Goal: Information Seeking & Learning: Learn about a topic

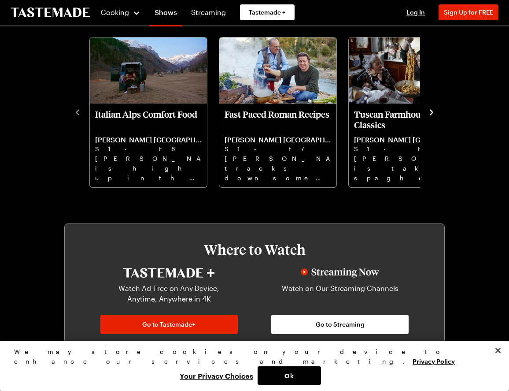
scroll to position [247, 0]
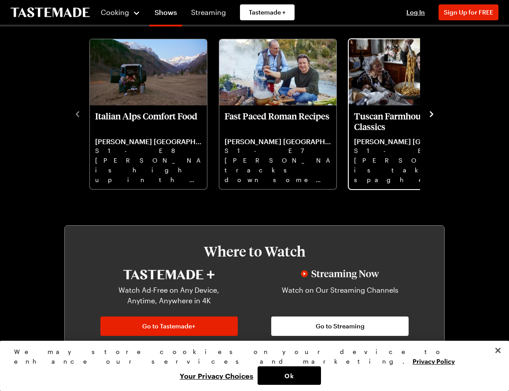
click at [379, 143] on p "[PERSON_NAME] [GEOGRAPHIC_DATA]" at bounding box center [407, 141] width 107 height 9
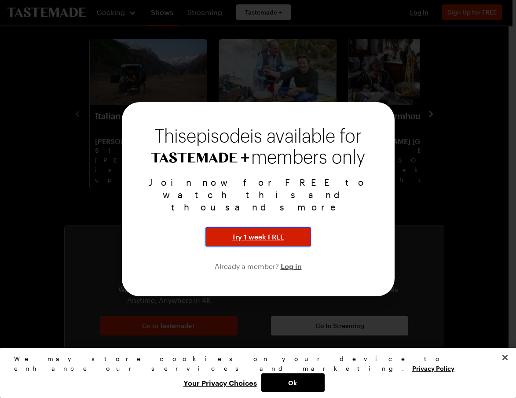
click at [253, 232] on span "Try 1 week FREE" at bounding box center [258, 237] width 52 height 11
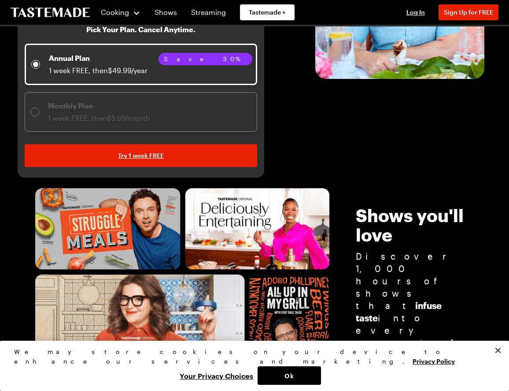
scroll to position [201, 0]
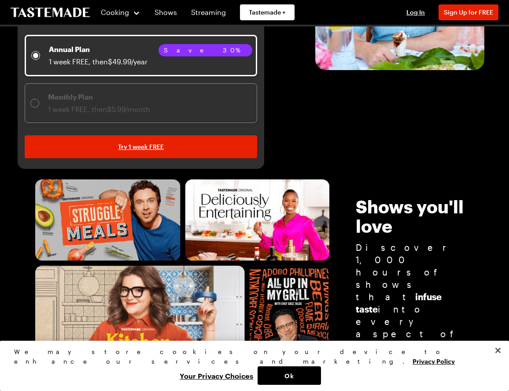
drag, startPoint x: 510, startPoint y: 62, endPoint x: 513, endPoint y: 52, distance: 10.5
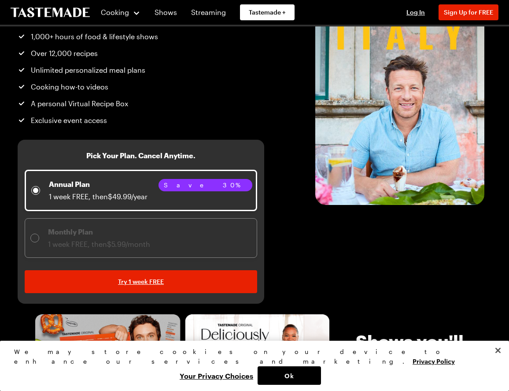
scroll to position [47, 0]
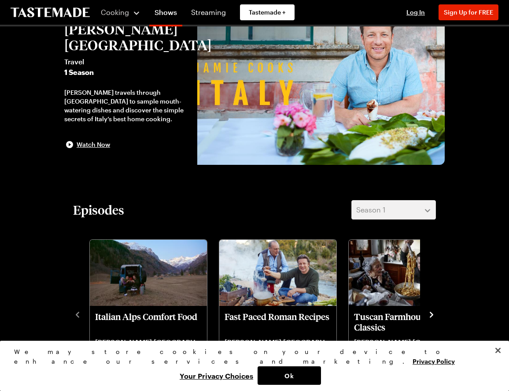
scroll to position [247, 0]
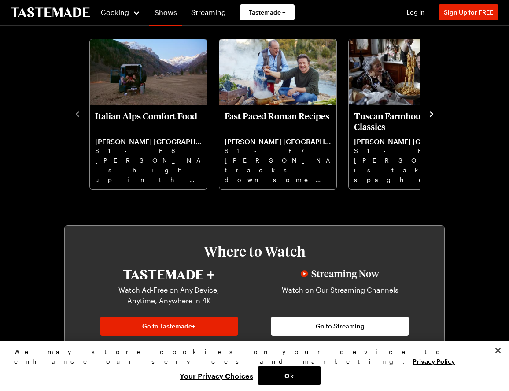
click at [163, 11] on link "Shows" at bounding box center [165, 14] width 33 height 25
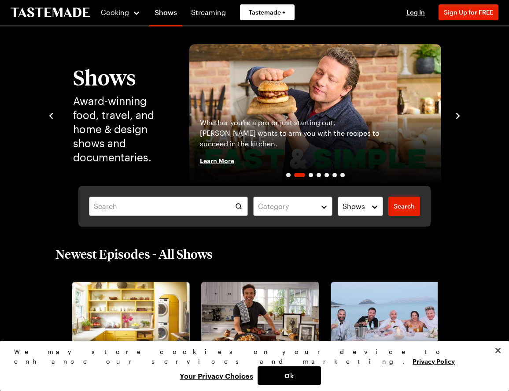
scroll to position [4, 0]
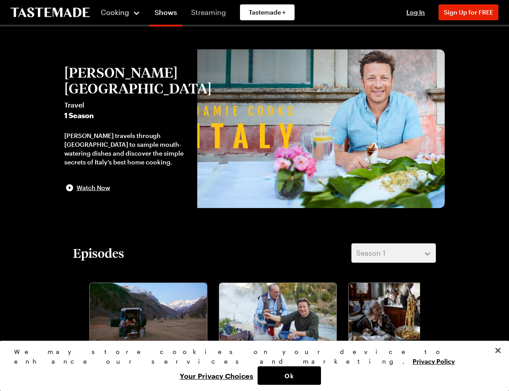
scroll to position [247, 0]
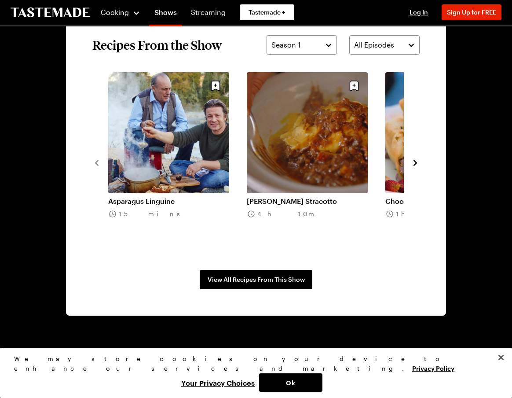
scroll to position [630, 4]
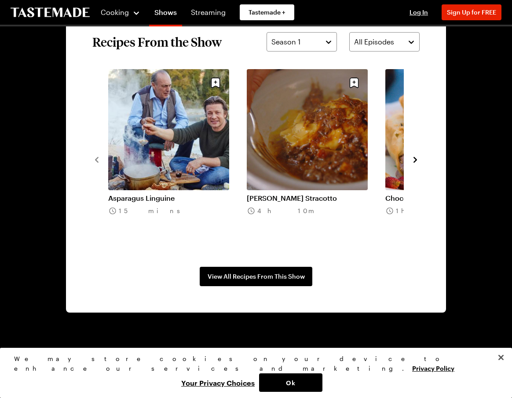
click at [330, 194] on link "[PERSON_NAME] Stracotto" at bounding box center [307, 198] width 121 height 9
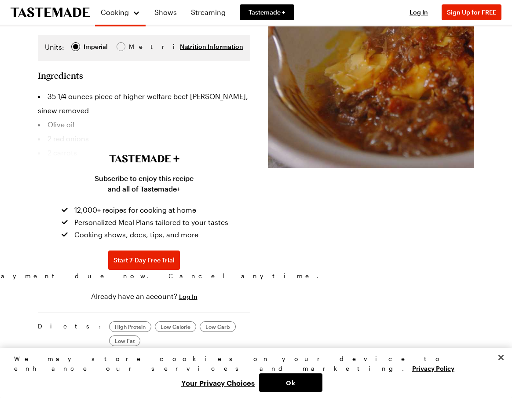
scroll to position [279, 0]
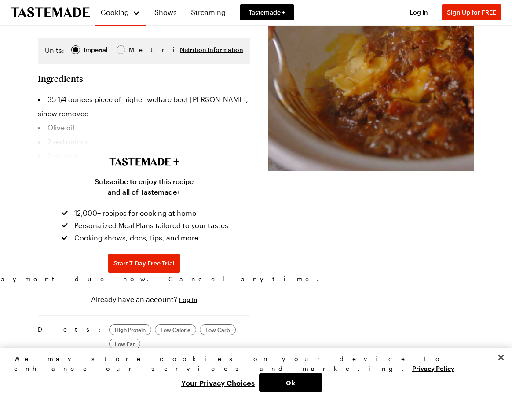
click at [68, 73] on h2 "Ingredients" at bounding box center [60, 78] width 45 height 11
click at [64, 93] on li "35 1/4 ounces piece of higher-welfare beef [PERSON_NAME], sinew removed" at bounding box center [144, 106] width 213 height 28
click at [41, 122] on div "Subscribe to enjoy this recipe and all of Tastemade+ 12,000+ recipes for cookin…" at bounding box center [144, 209] width 512 height 191
click at [111, 150] on icon at bounding box center [144, 140] width 70 height 52
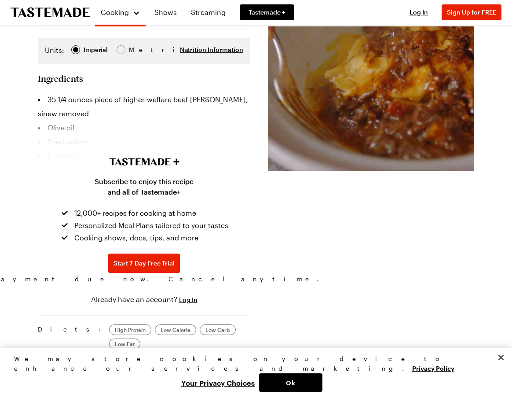
click at [88, 94] on li "35 1/4 ounces piece of higher-welfare beef [PERSON_NAME], sinew removed" at bounding box center [144, 106] width 213 height 28
drag, startPoint x: 77, startPoint y: 102, endPoint x: 63, endPoint y: 82, distance: 24.7
click at [66, 95] on li "35 1/4 ounces piece of higher-welfare beef [PERSON_NAME], sinew removed" at bounding box center [144, 106] width 213 height 28
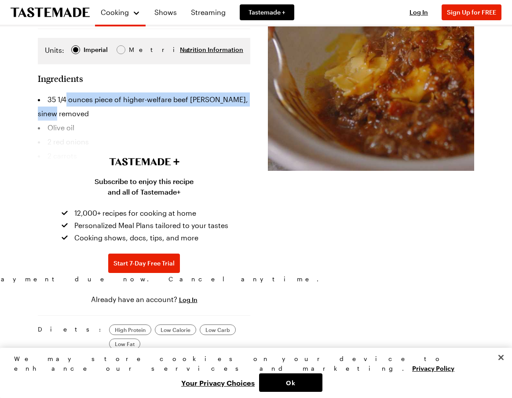
click at [79, 92] on li "35 1/4 ounces piece of higher-welfare beef [PERSON_NAME], sinew removed" at bounding box center [144, 106] width 213 height 28
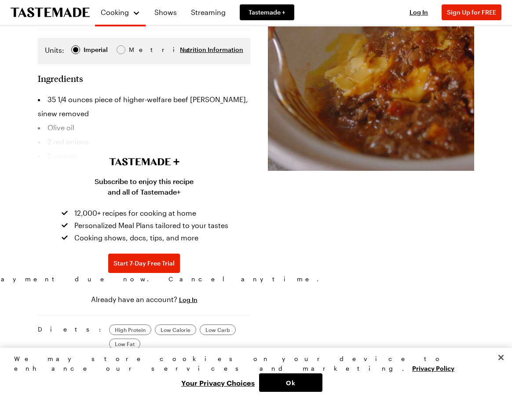
click at [57, 73] on h2 "Ingredients" at bounding box center [60, 78] width 45 height 11
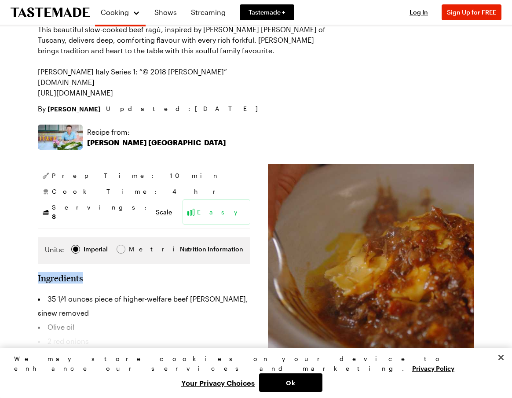
scroll to position [74, 0]
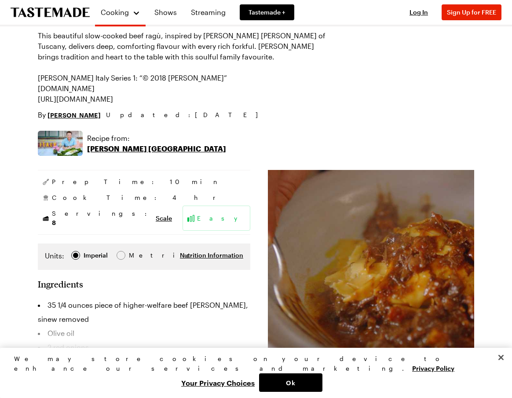
click at [77, 100] on p "This beautiful slow-cooked beef ragù, inspired by [PERSON_NAME] [PERSON_NAME] o…" at bounding box center [184, 67] width 293 height 74
click at [99, 101] on p "This beautiful slow-cooked beef ragù, inspired by [PERSON_NAME] [PERSON_NAME] o…" at bounding box center [184, 67] width 293 height 74
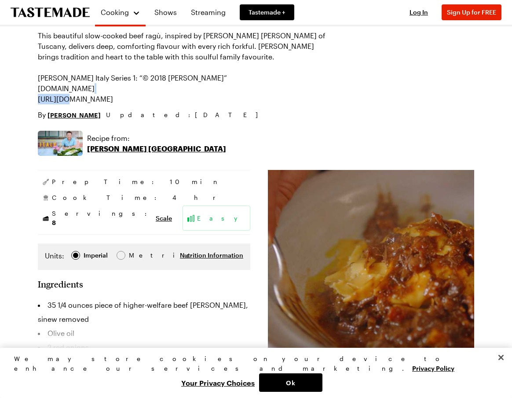
click at [312, 325] on img at bounding box center [371, 273] width 206 height 206
click at [122, 253] on div at bounding box center [120, 255] width 5 height 5
click at [70, 279] on h2 "Ingredients" at bounding box center [60, 284] width 45 height 11
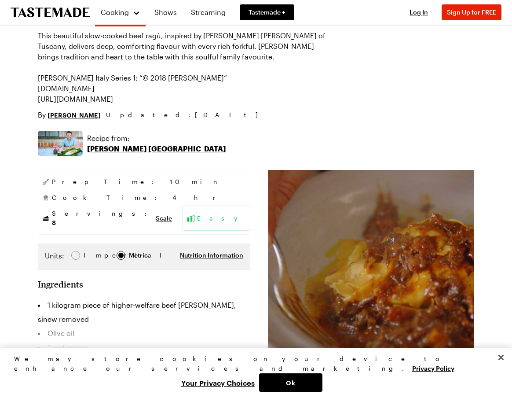
click at [76, 279] on h2 "Ingredients" at bounding box center [60, 284] width 45 height 11
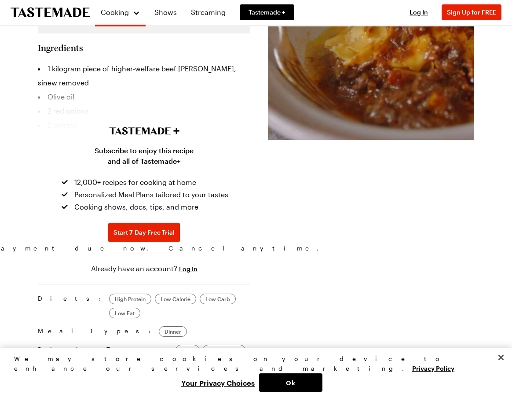
scroll to position [311, 0]
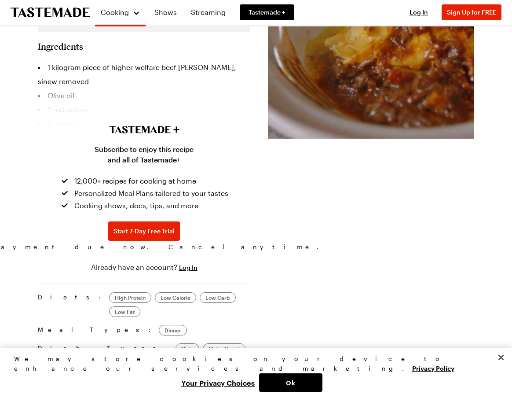
click at [390, 112] on img at bounding box center [371, 35] width 206 height 206
